Goal: Navigation & Orientation: Find specific page/section

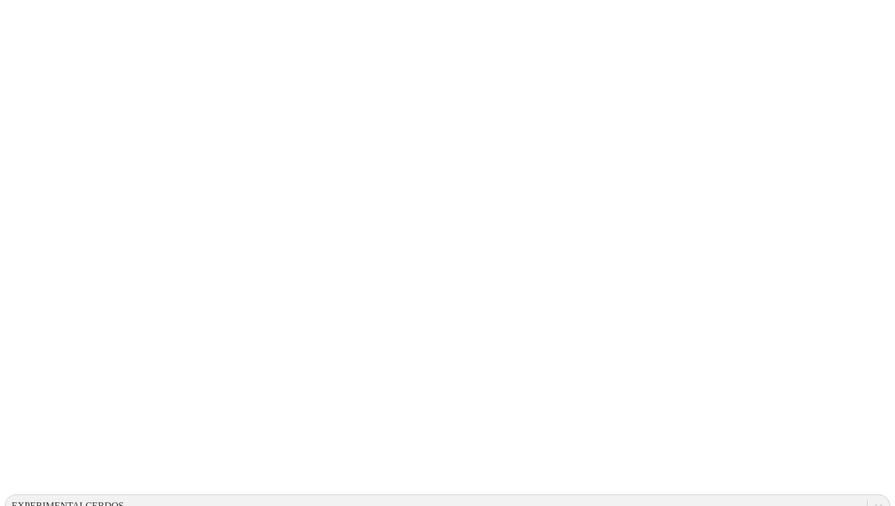
scroll to position [122, 0]
click at [124, 500] on div "EXPERIMENTALCERDOS" at bounding box center [68, 505] width 113 height 11
